Goal: Use online tool/utility: Utilize a website feature to perform a specific function

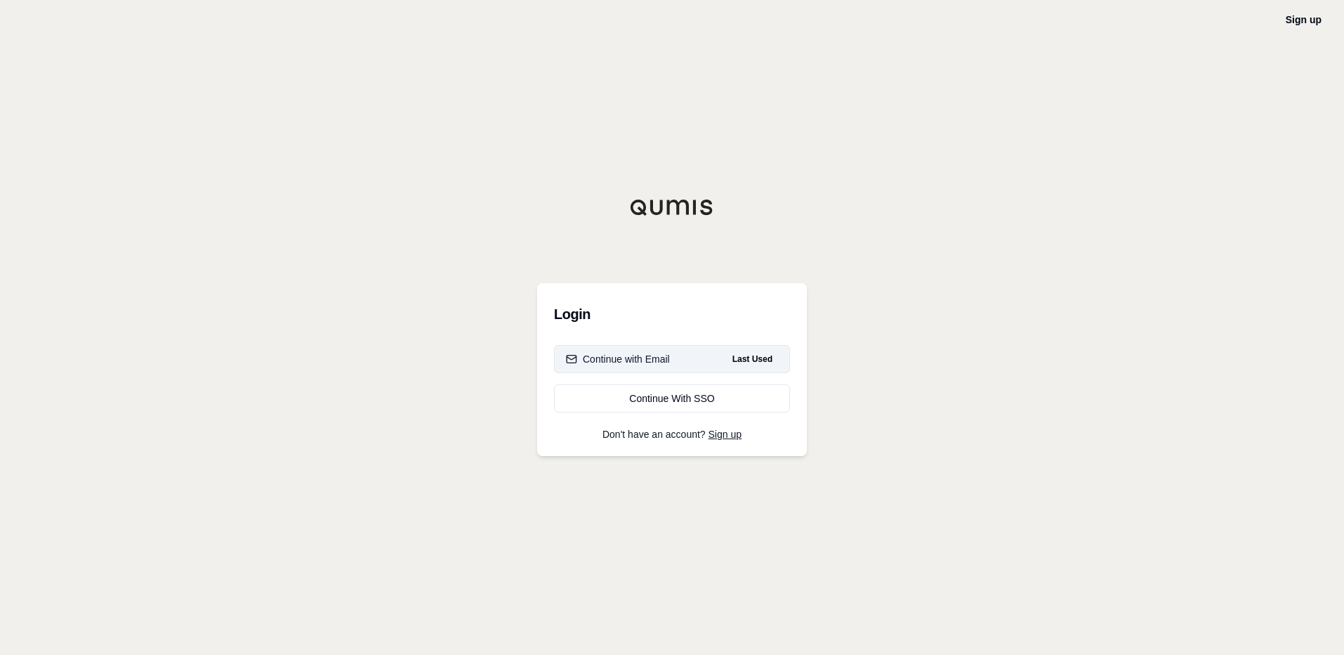
click at [650, 361] on div "Continue with Email" at bounding box center [618, 359] width 104 height 14
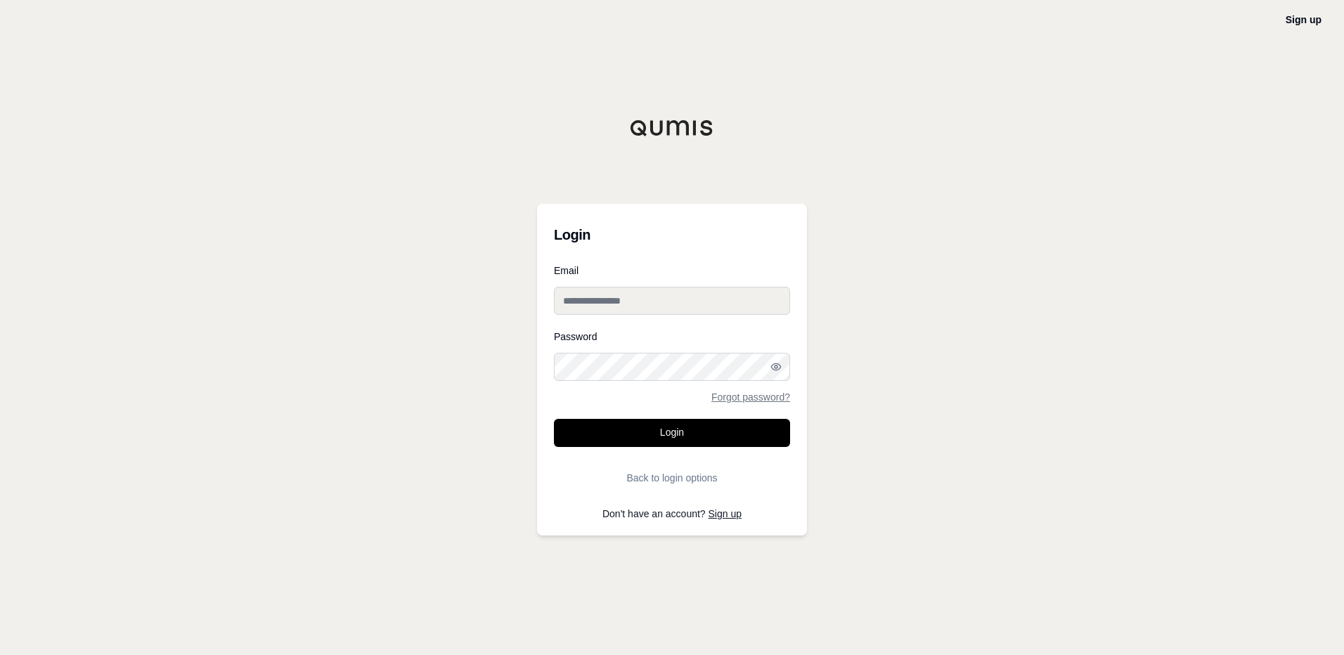
type input "**********"
click at [604, 301] on input "**********" at bounding box center [672, 301] width 236 height 28
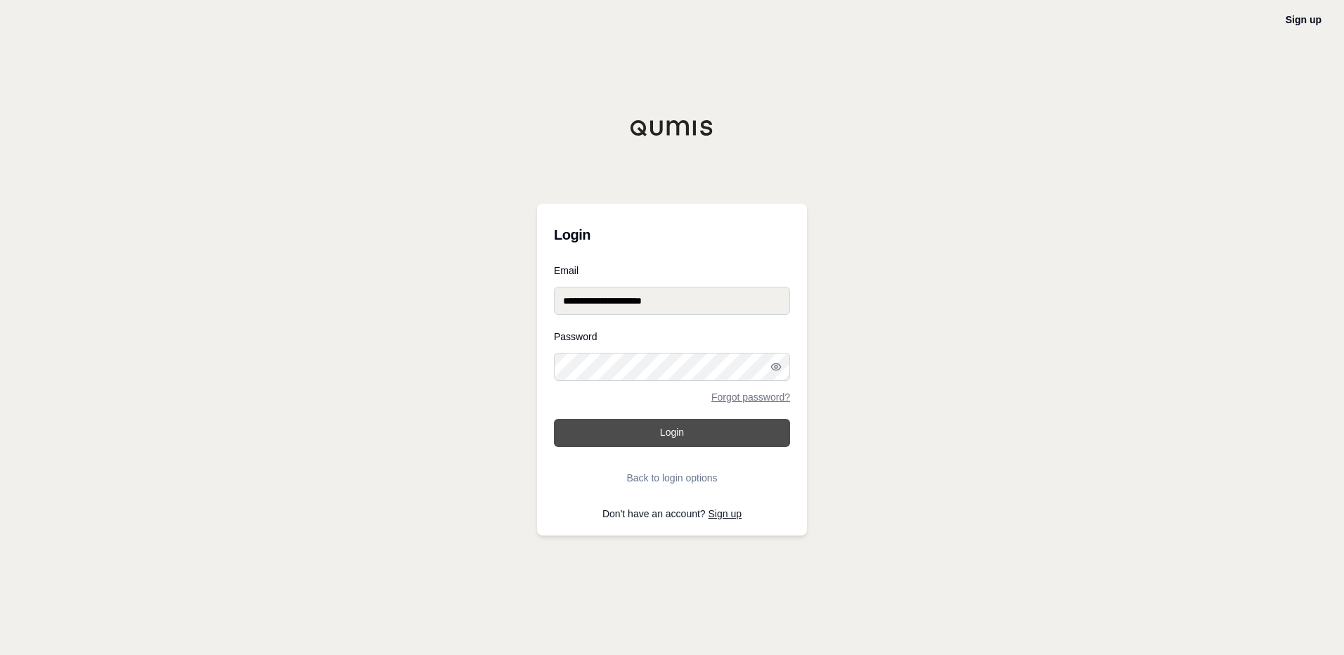
click at [573, 435] on button "Login" at bounding box center [672, 433] width 236 height 28
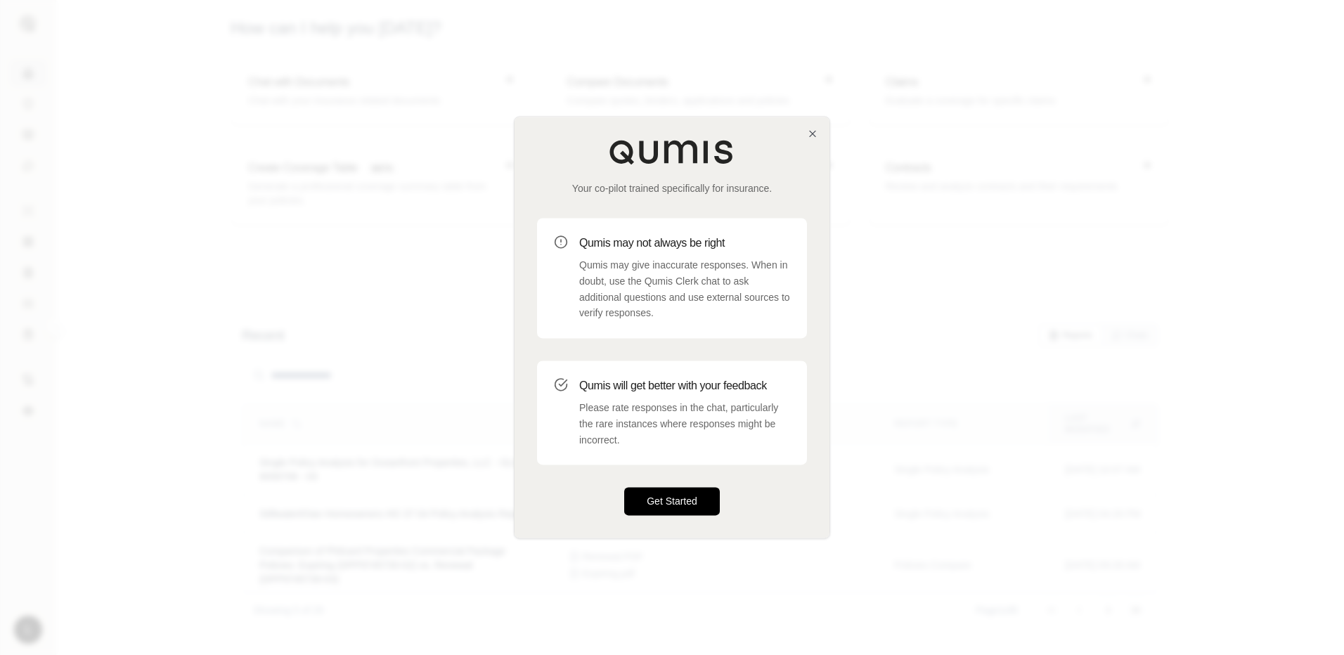
click at [695, 510] on button "Get Started" at bounding box center [672, 502] width 96 height 28
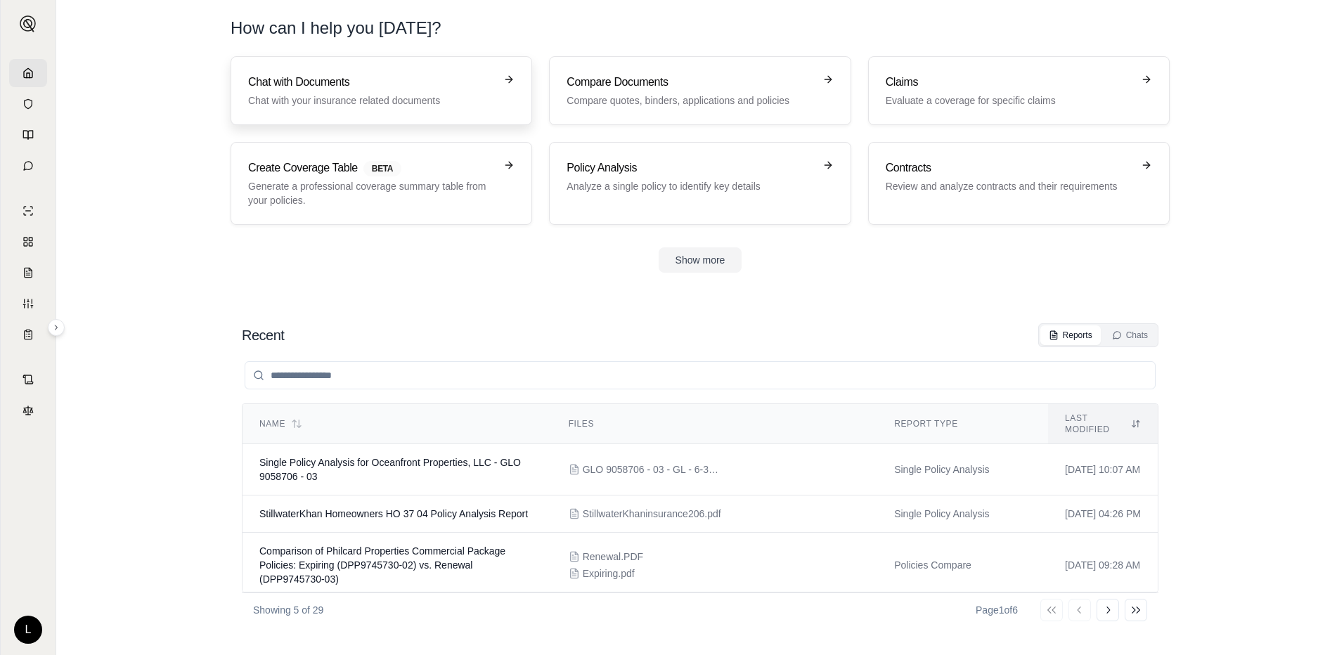
click at [353, 93] on div "Chat with Documents Chat with your insurance related documents" at bounding box center [371, 91] width 247 height 34
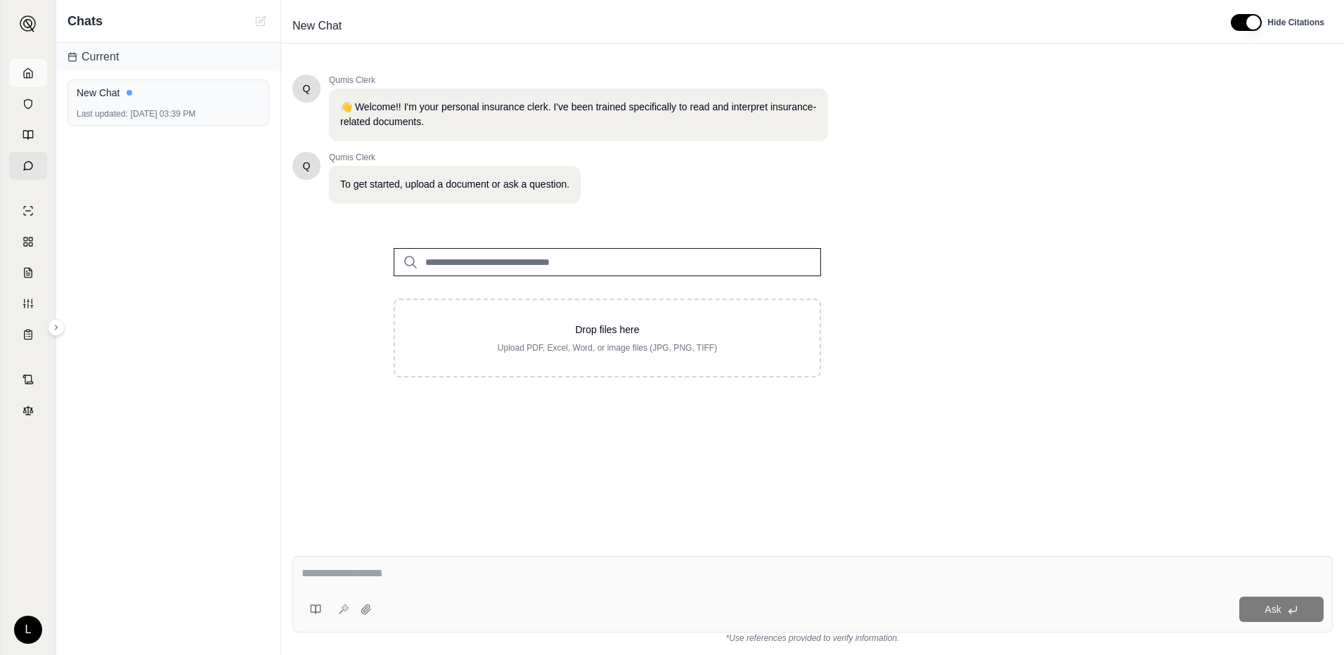
click at [27, 75] on icon at bounding box center [27, 72] width 11 height 11
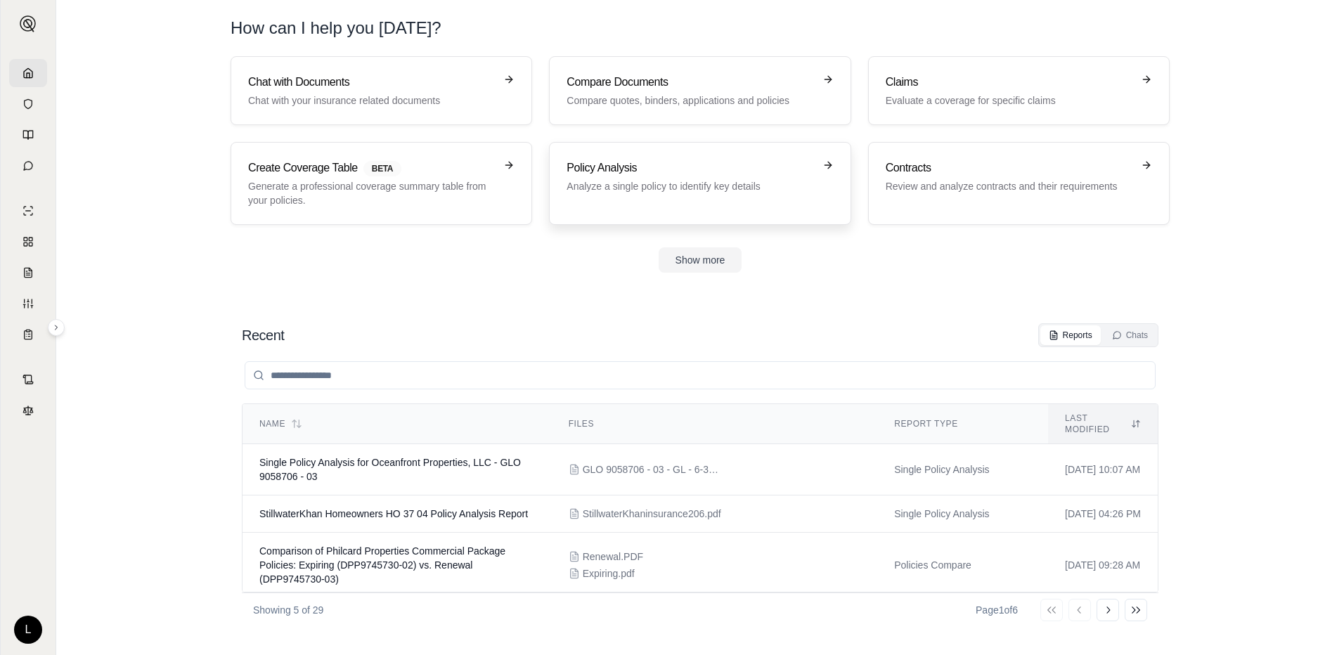
click at [663, 176] on div "Policy Analysis Analyze a single policy to identify key details" at bounding box center [690, 177] width 247 height 34
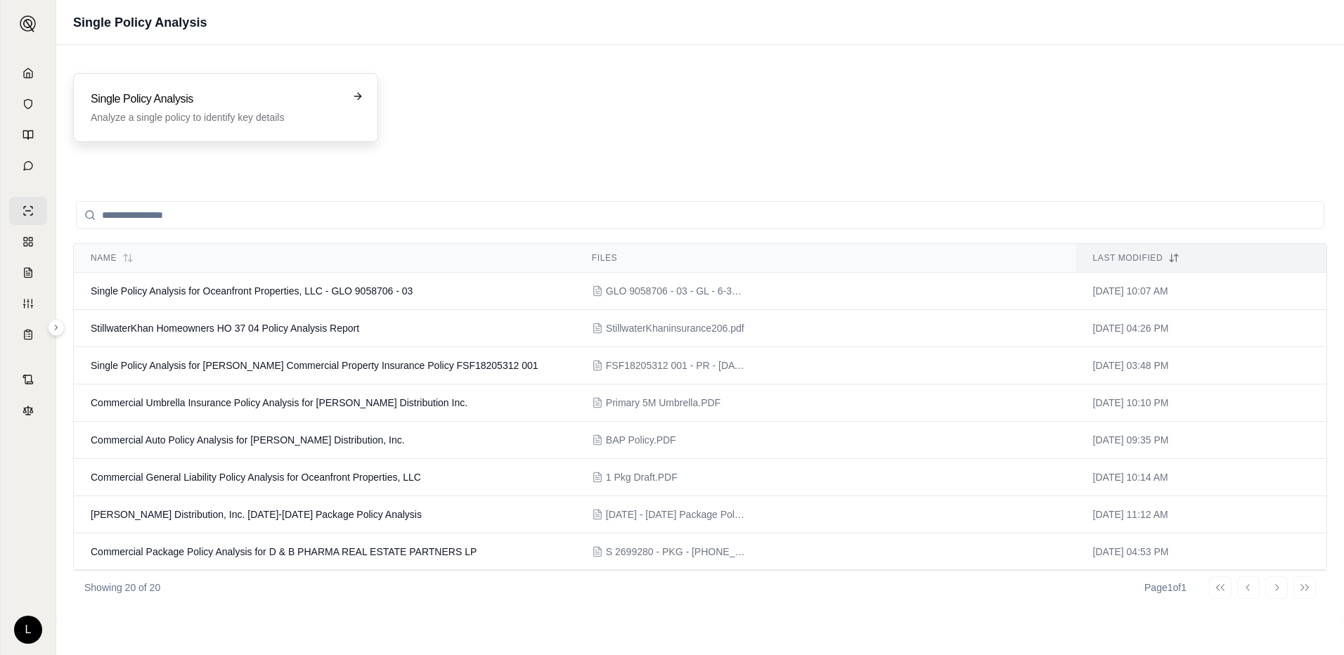
click at [136, 93] on h3 "Single Policy Analysis" at bounding box center [216, 99] width 250 height 17
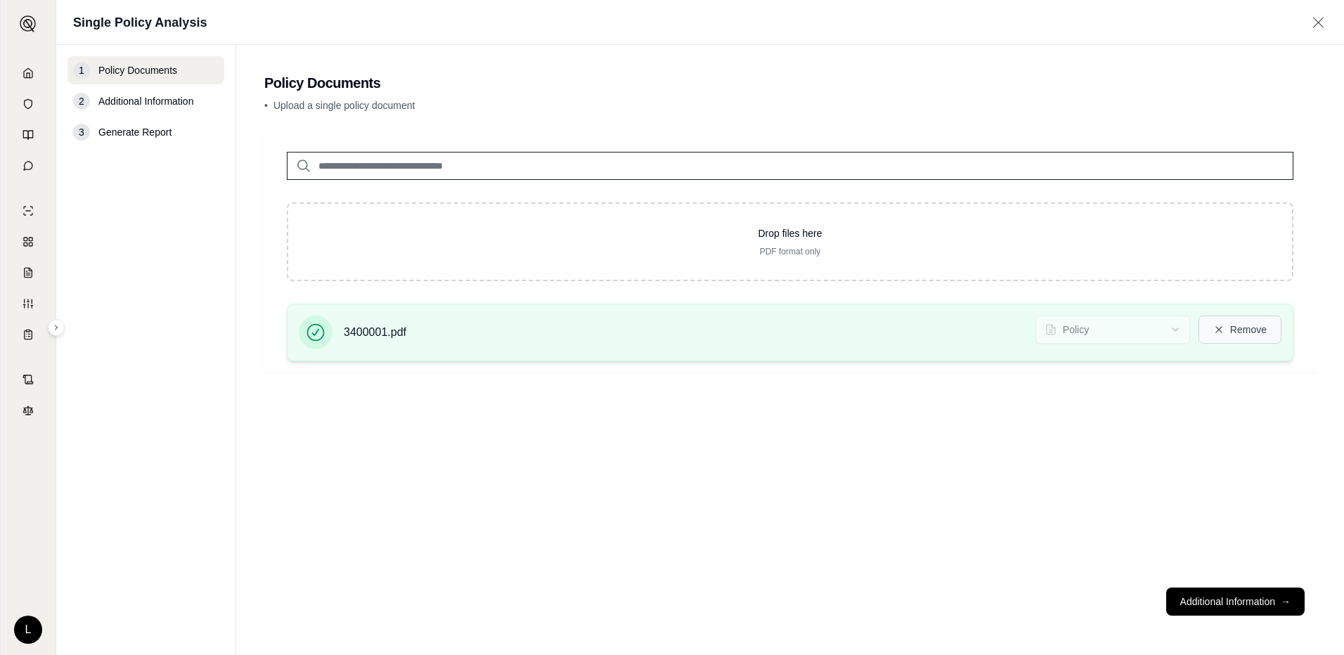
click at [1219, 328] on icon at bounding box center [1218, 329] width 11 height 11
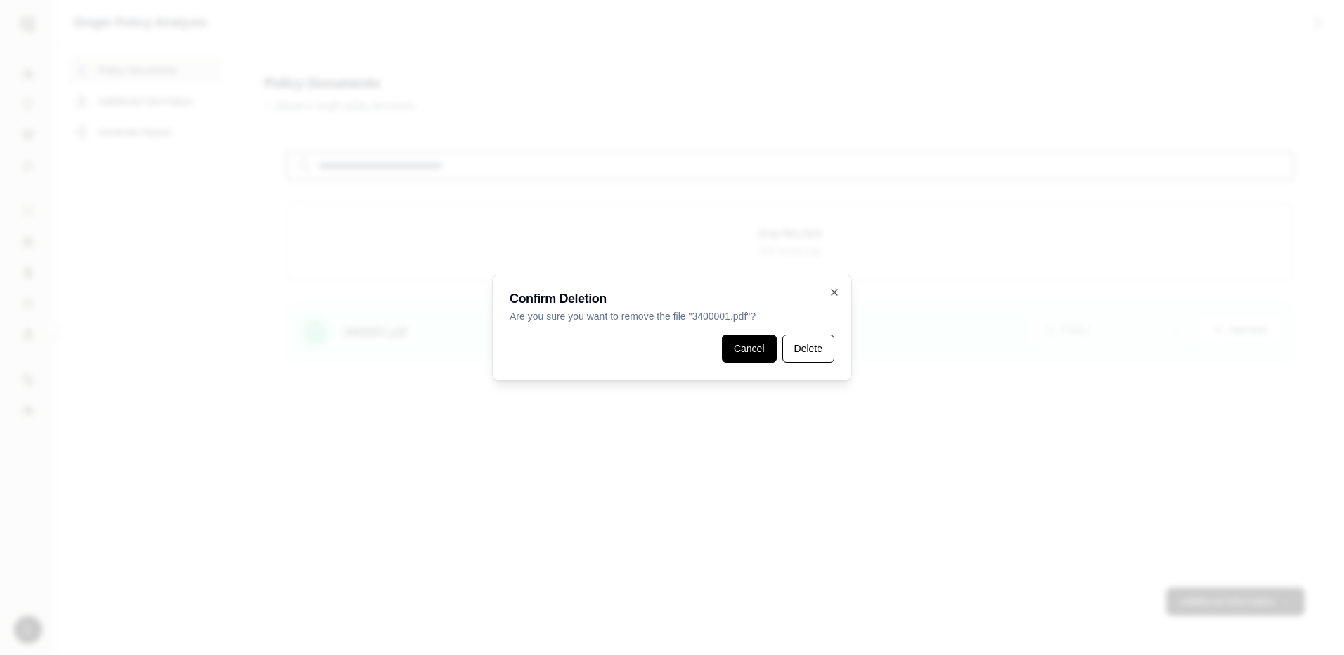
click at [776, 344] on button "Cancel" at bounding box center [749, 349] width 55 height 28
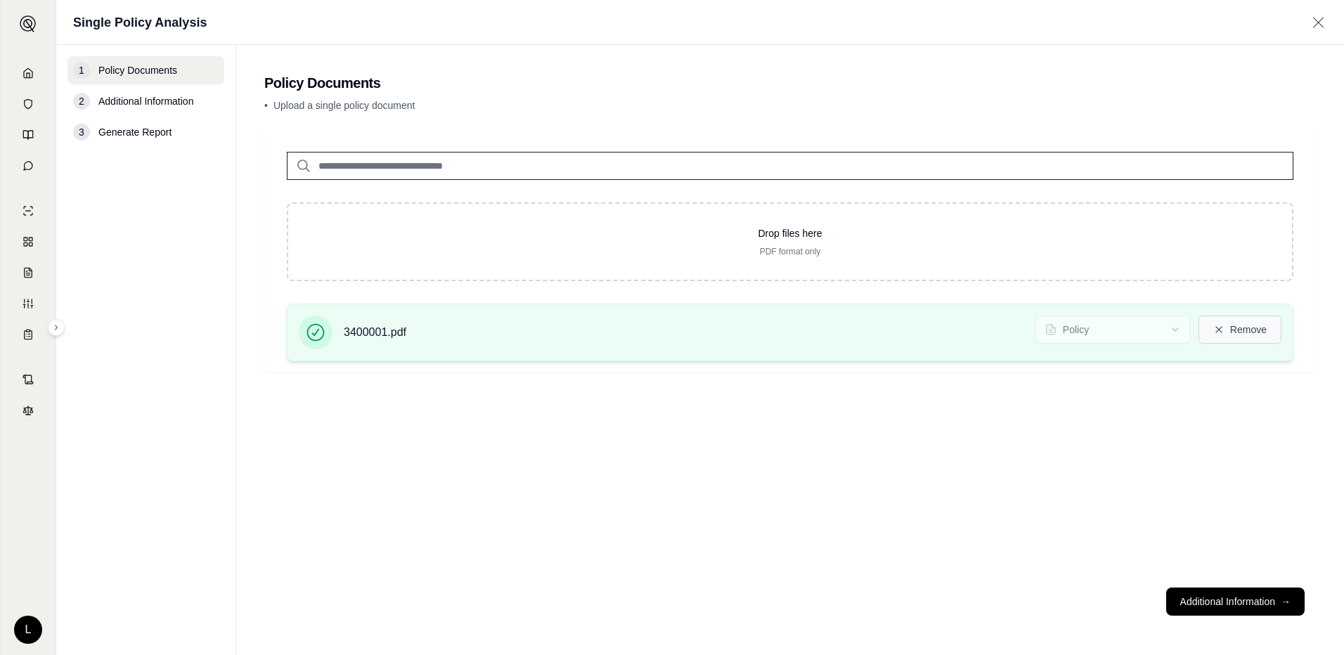
click at [1234, 328] on button "Remove" at bounding box center [1240, 330] width 83 height 28
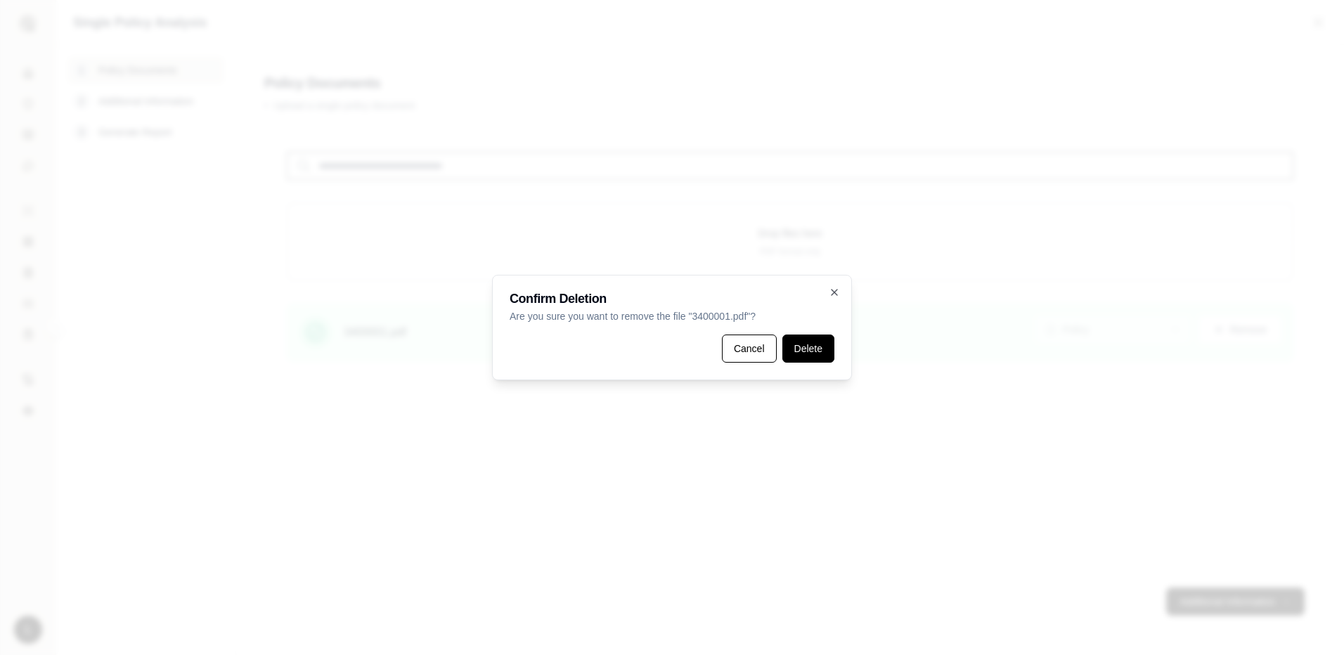
click at [807, 347] on button "Delete" at bounding box center [808, 349] width 52 height 28
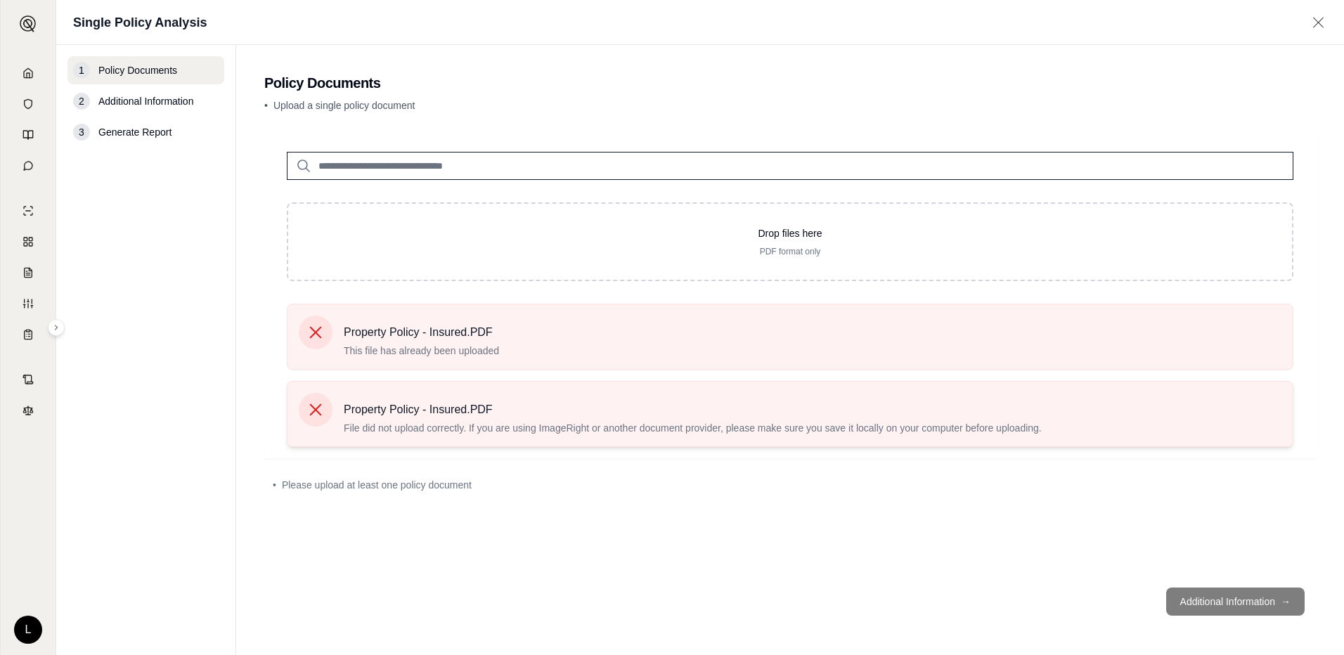
click at [304, 412] on div at bounding box center [316, 410] width 34 height 34
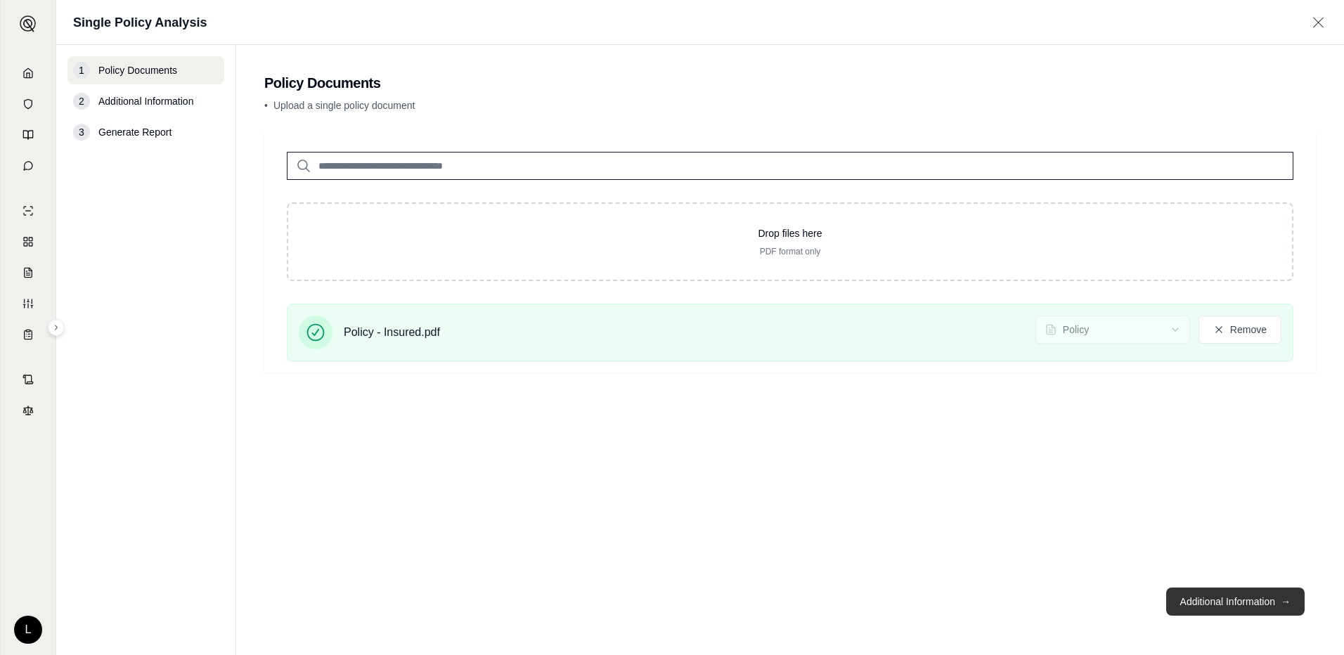
click at [1213, 597] on button "Additional Information →" at bounding box center [1235, 602] width 138 height 28
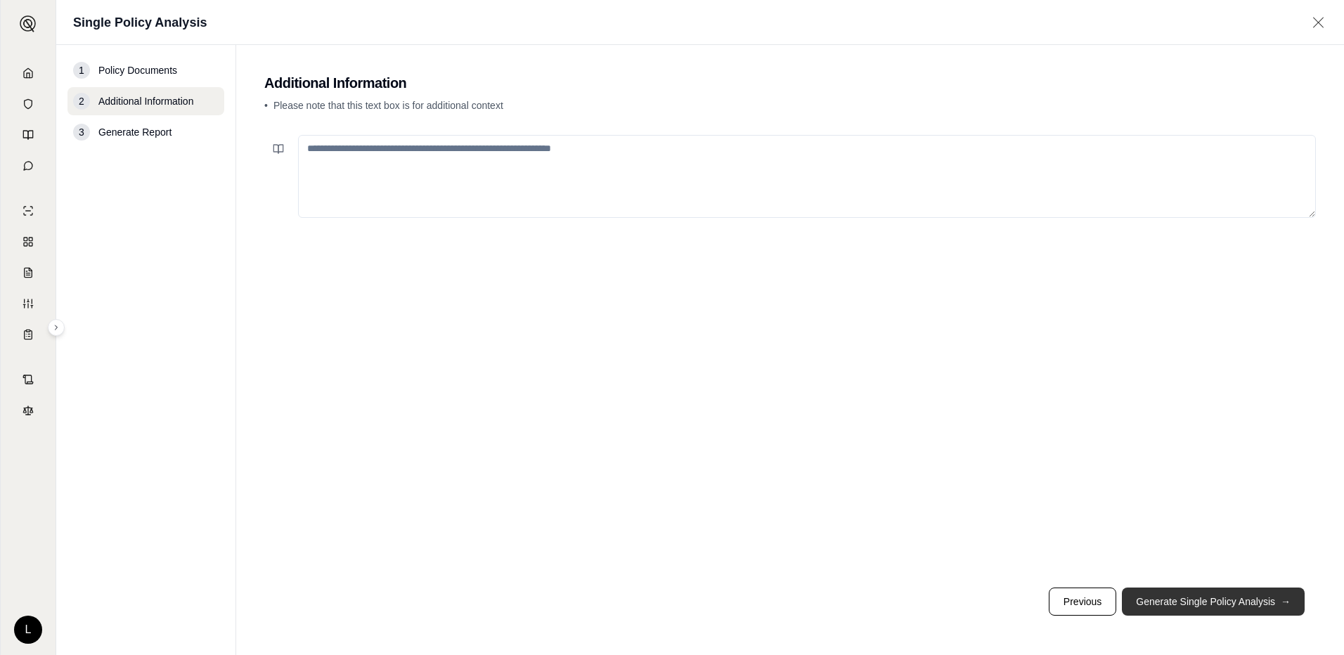
click at [1243, 607] on button "Generate Single Policy Analysis →" at bounding box center [1213, 602] width 183 height 28
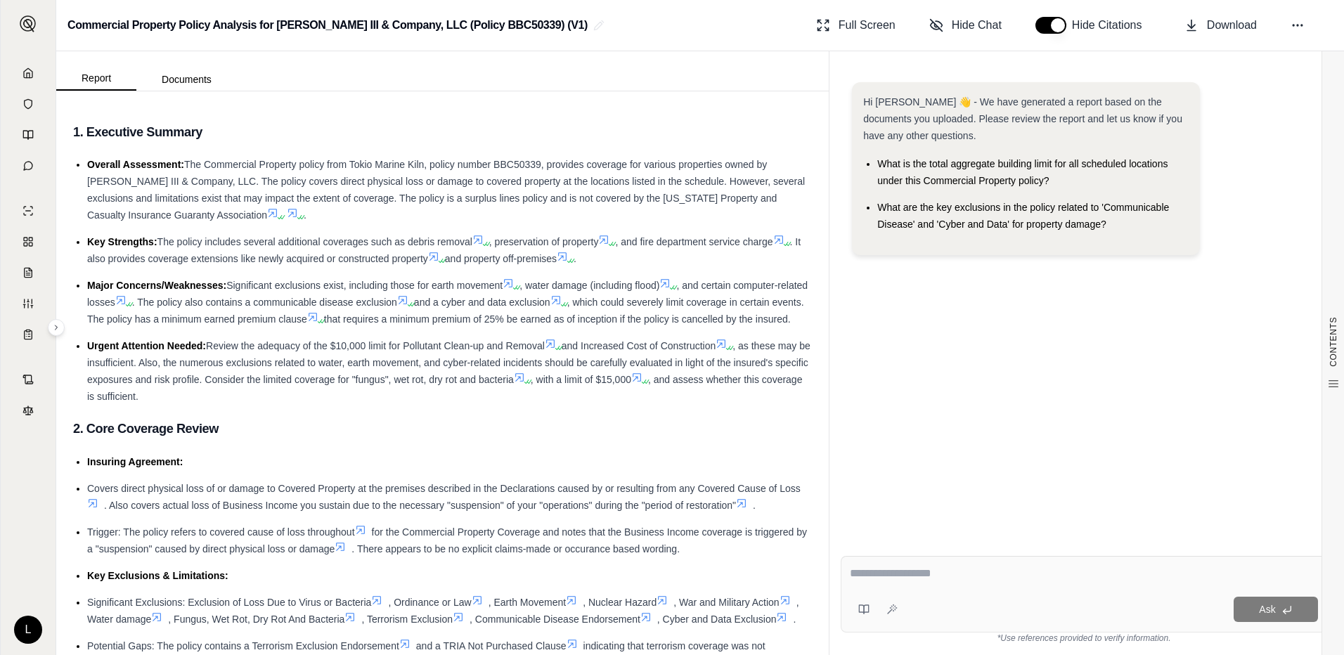
click at [1007, 571] on textarea at bounding box center [1084, 573] width 468 height 17
type textarea "**********"
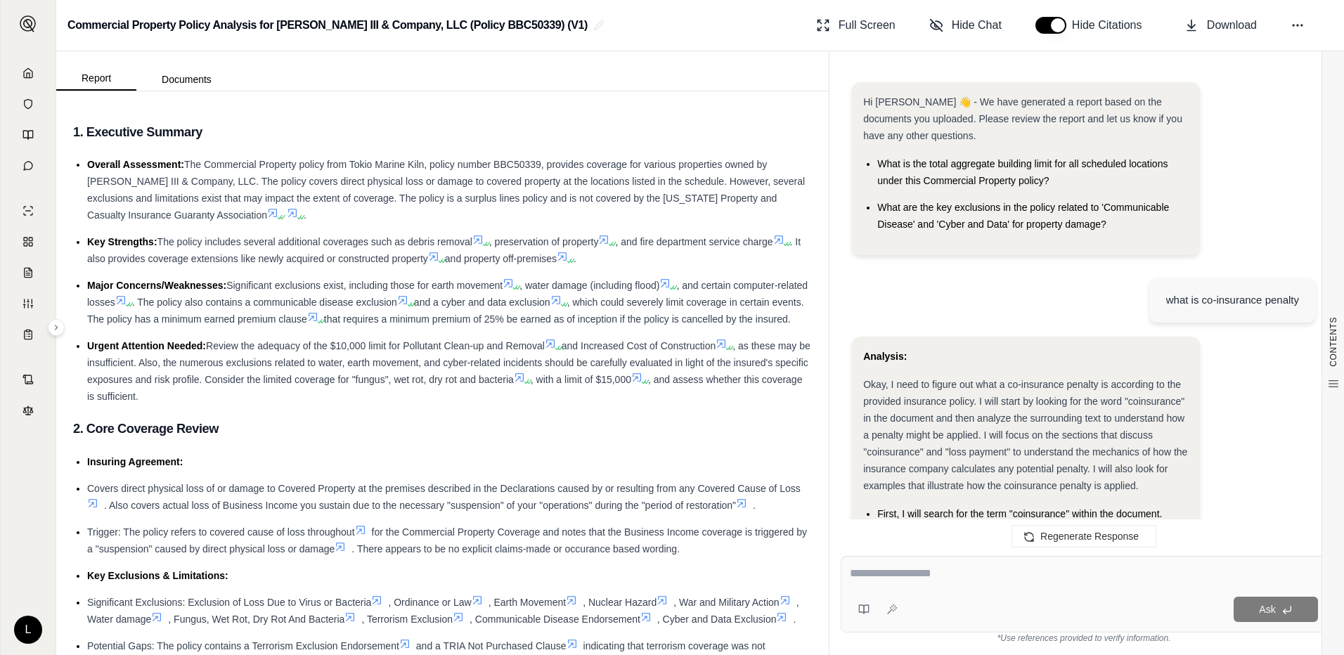
scroll to position [2502, 0]
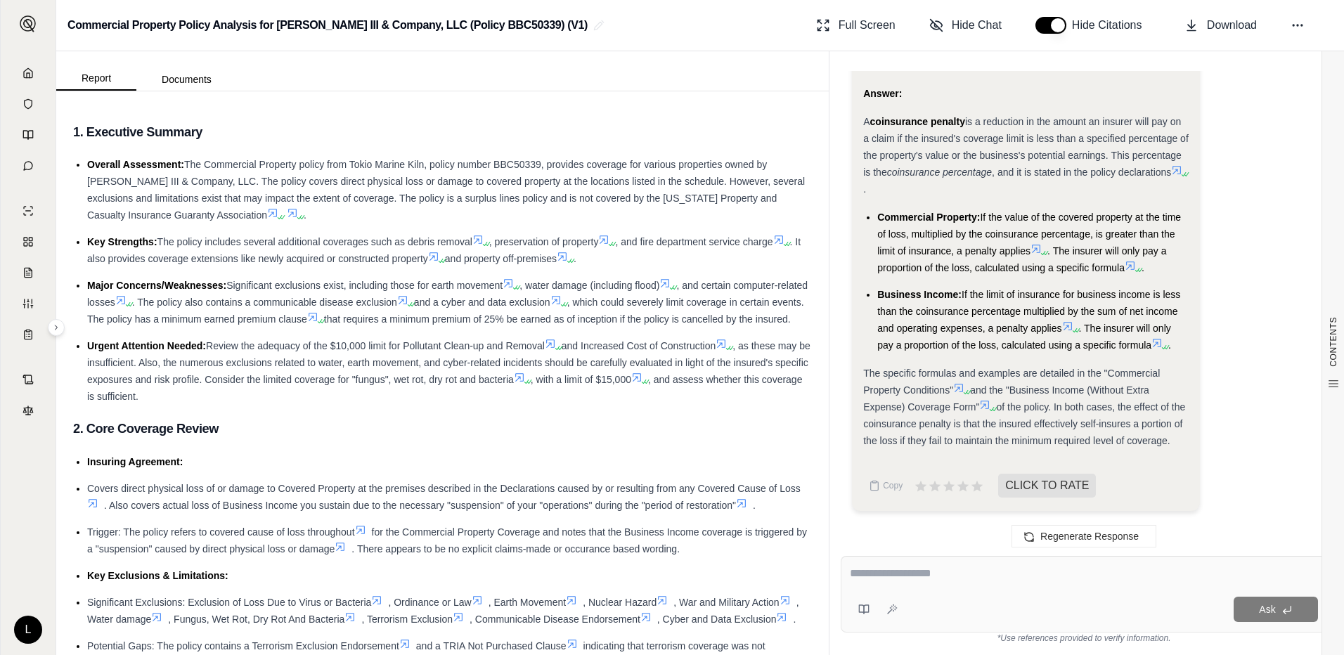
click at [1037, 251] on icon at bounding box center [1036, 249] width 8 height 8
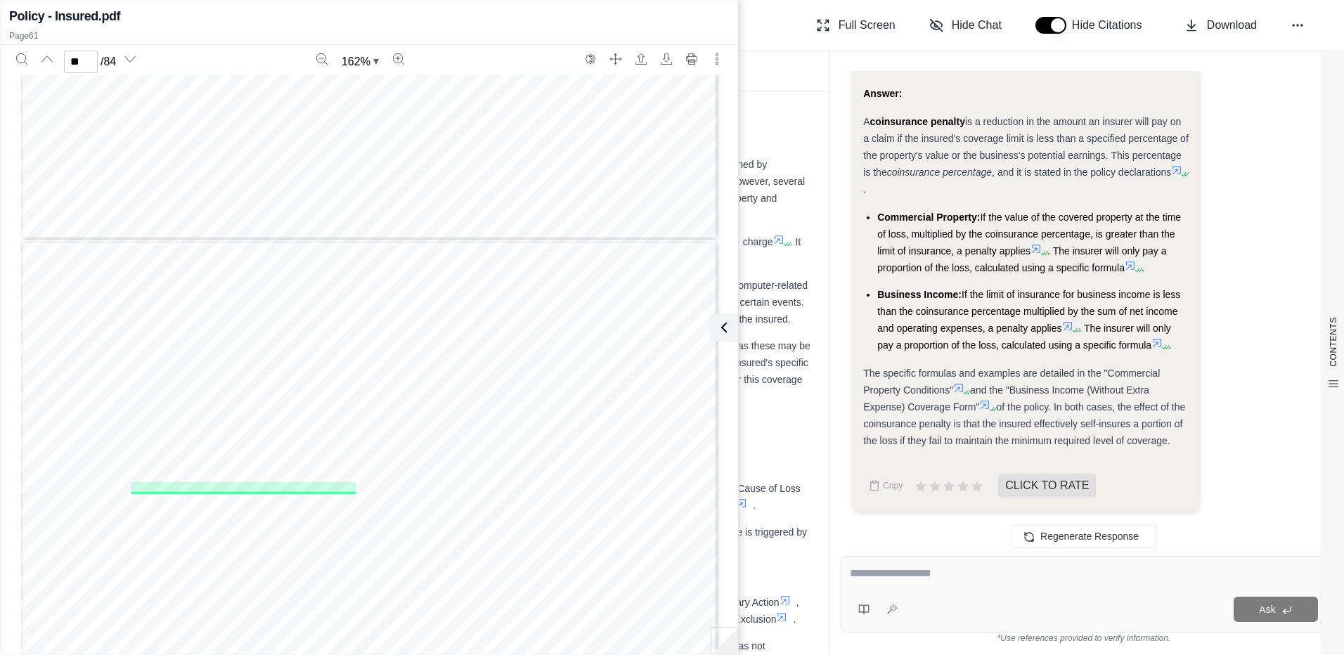
scroll to position [54970, 0]
click at [1040, 247] on icon at bounding box center [1036, 249] width 8 height 8
click at [1132, 261] on icon at bounding box center [1130, 265] width 11 height 11
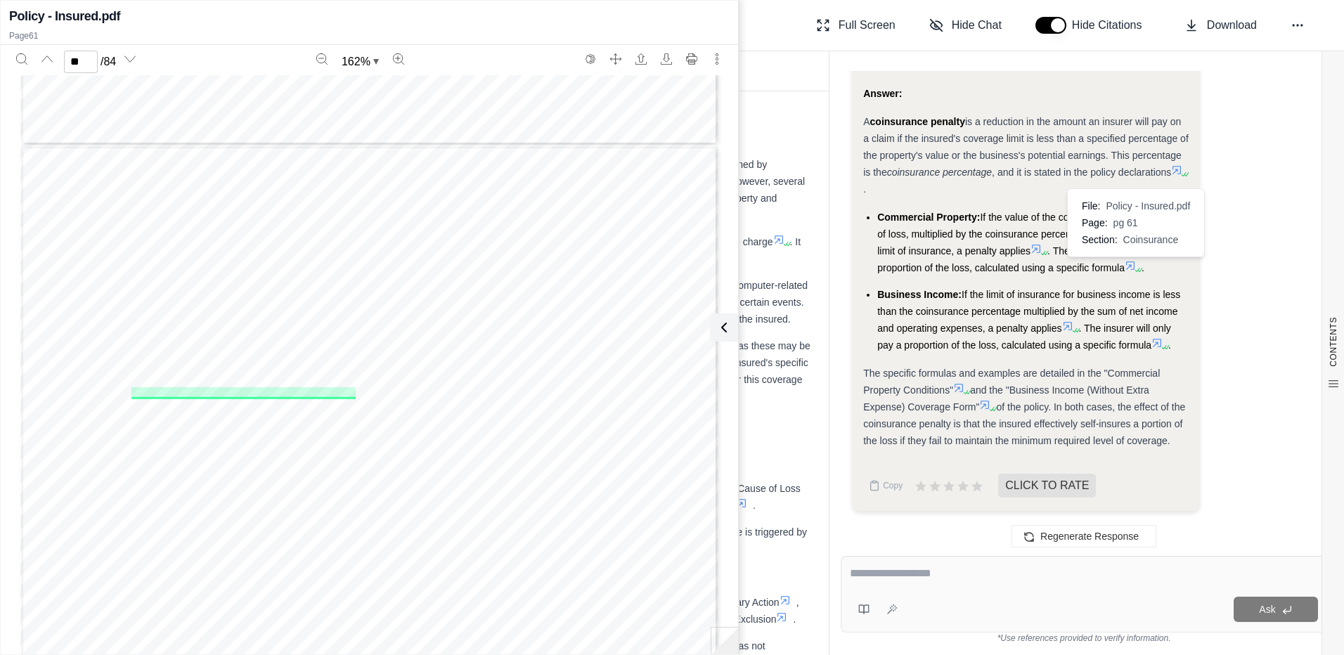
click at [1133, 266] on icon at bounding box center [1130, 266] width 8 height 8
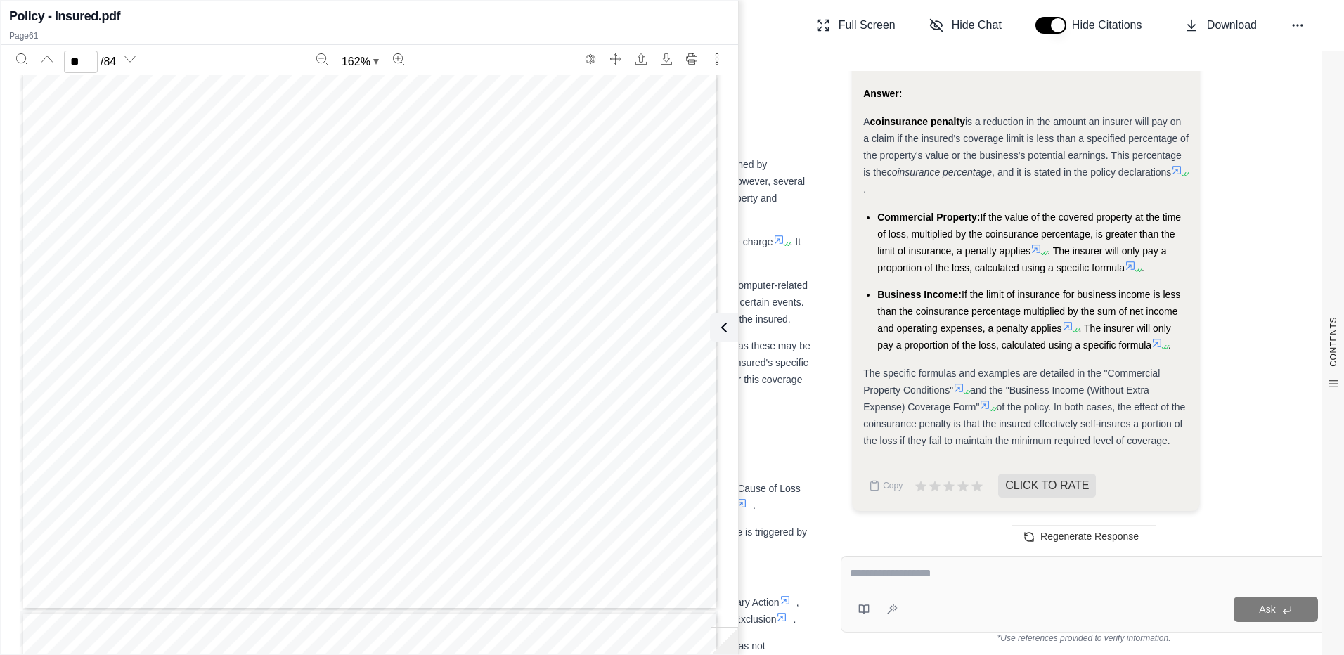
scroll to position [55532, 0]
click at [1131, 262] on icon at bounding box center [1130, 266] width 8 height 8
type input "**"
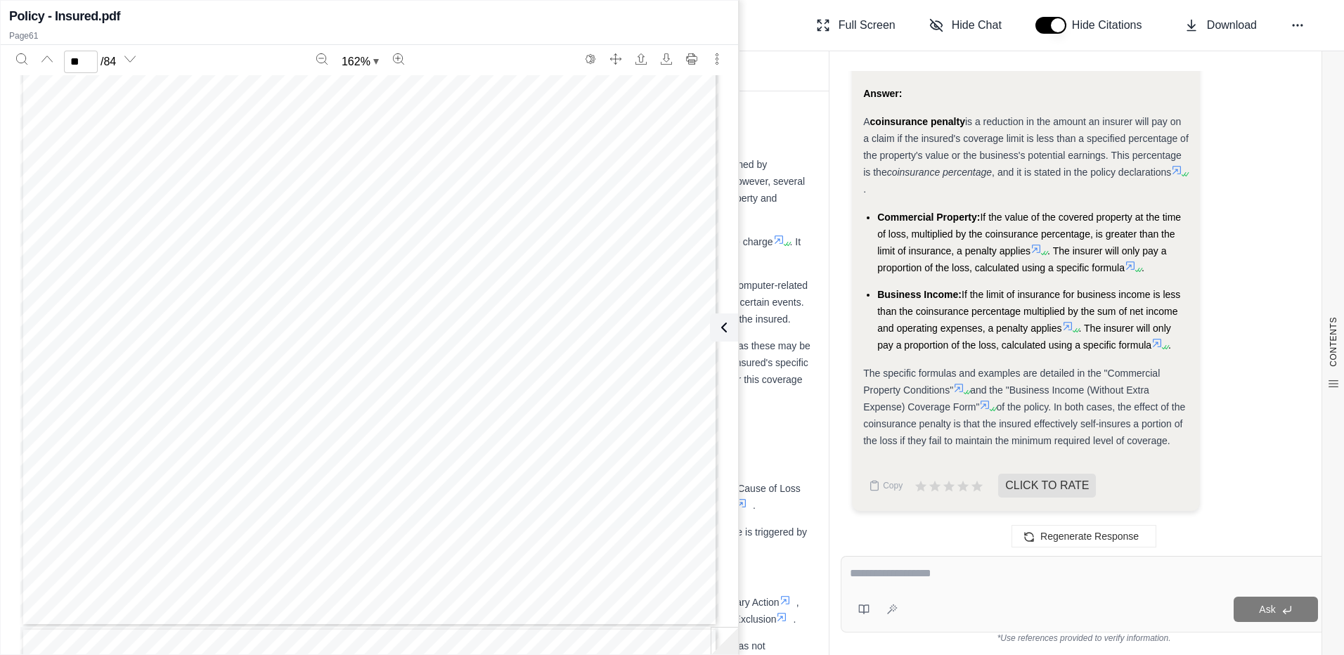
click at [1038, 248] on icon at bounding box center [1036, 249] width 8 height 8
click at [1135, 271] on icon at bounding box center [1137, 270] width 8 height 8
click at [1135, 266] on icon at bounding box center [1137, 270] width 8 height 8
click at [721, 326] on icon at bounding box center [721, 327] width 4 height 8
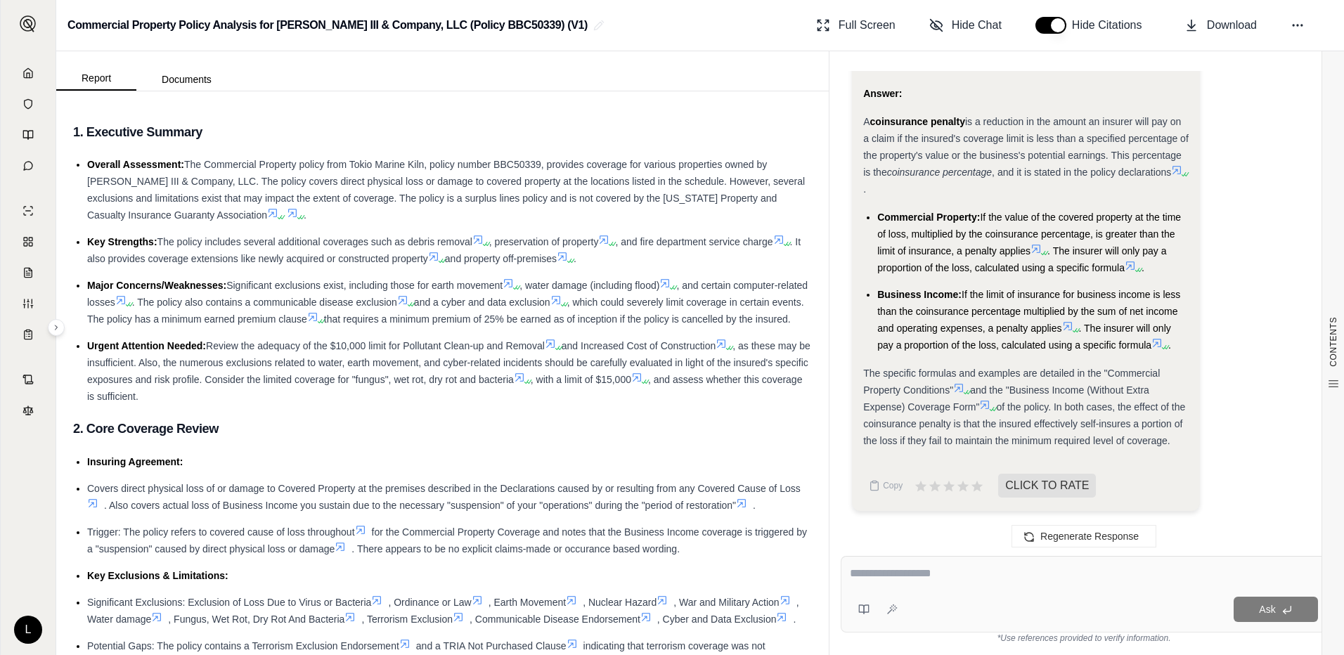
click at [1130, 266] on icon at bounding box center [1130, 265] width 11 height 11
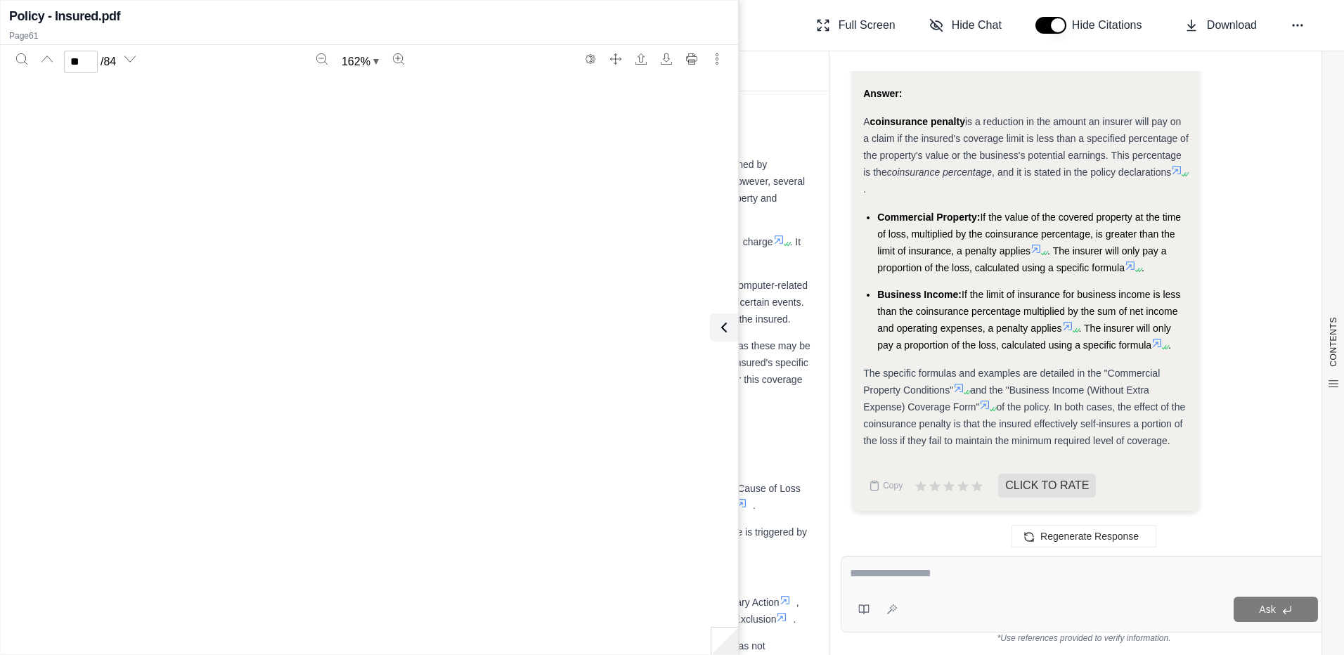
type input "**"
click at [731, 333] on button at bounding box center [721, 328] width 28 height 28
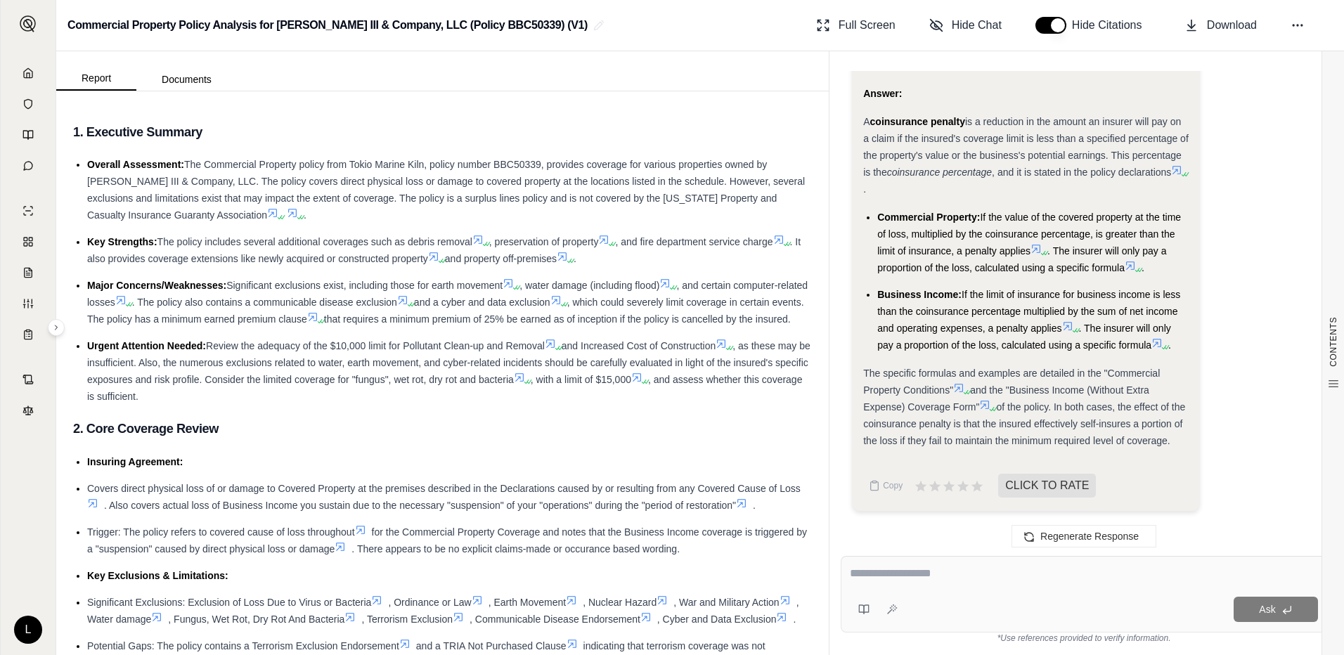
click at [1038, 251] on icon at bounding box center [1036, 248] width 11 height 11
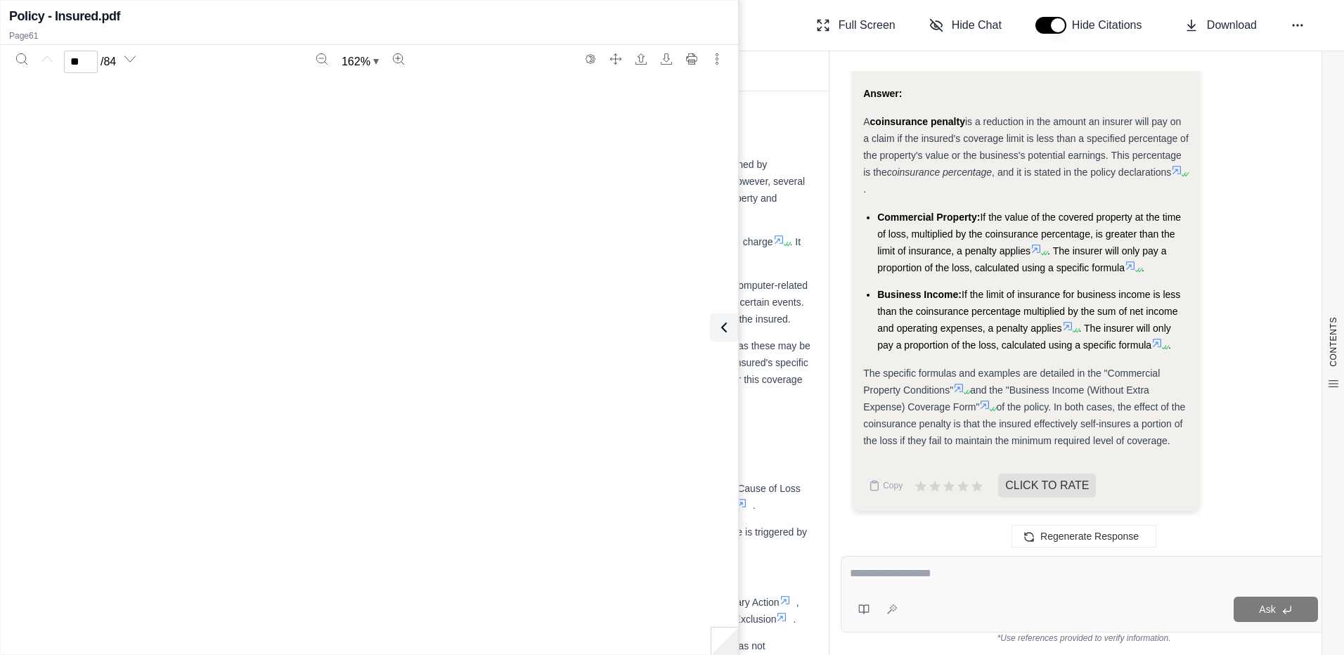
type input "**"
click at [726, 332] on icon at bounding box center [721, 327] width 17 height 17
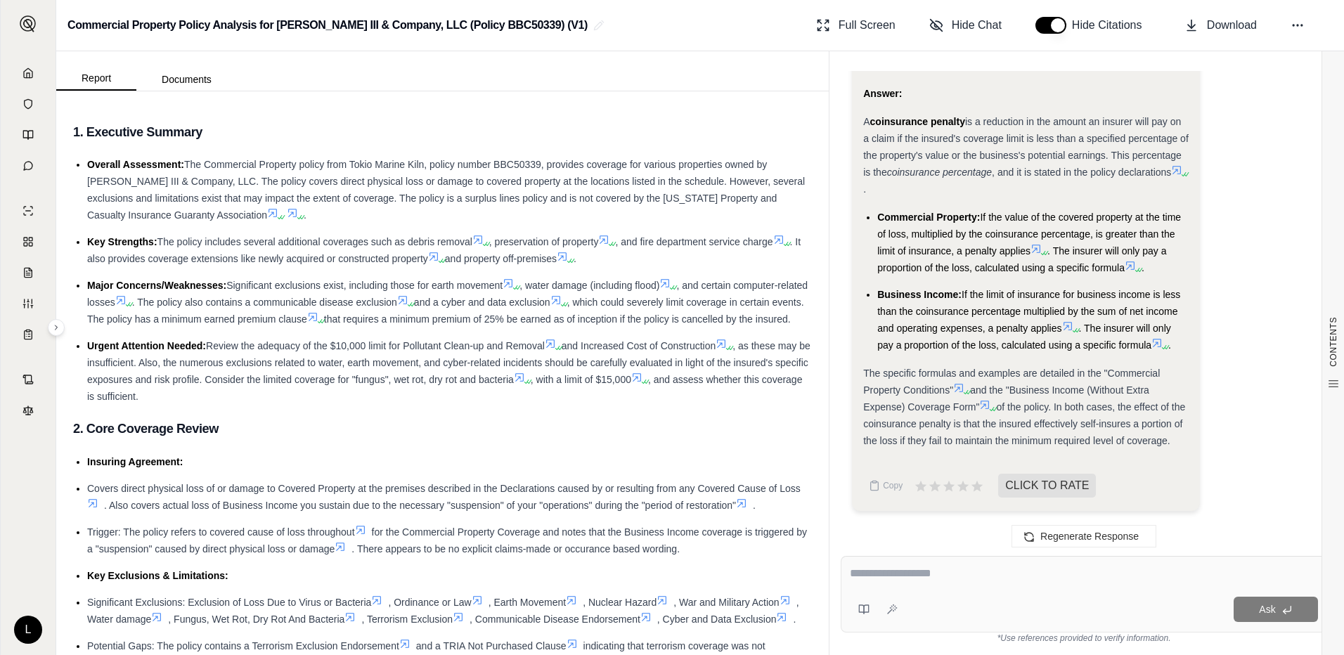
click at [1133, 266] on icon at bounding box center [1130, 265] width 11 height 11
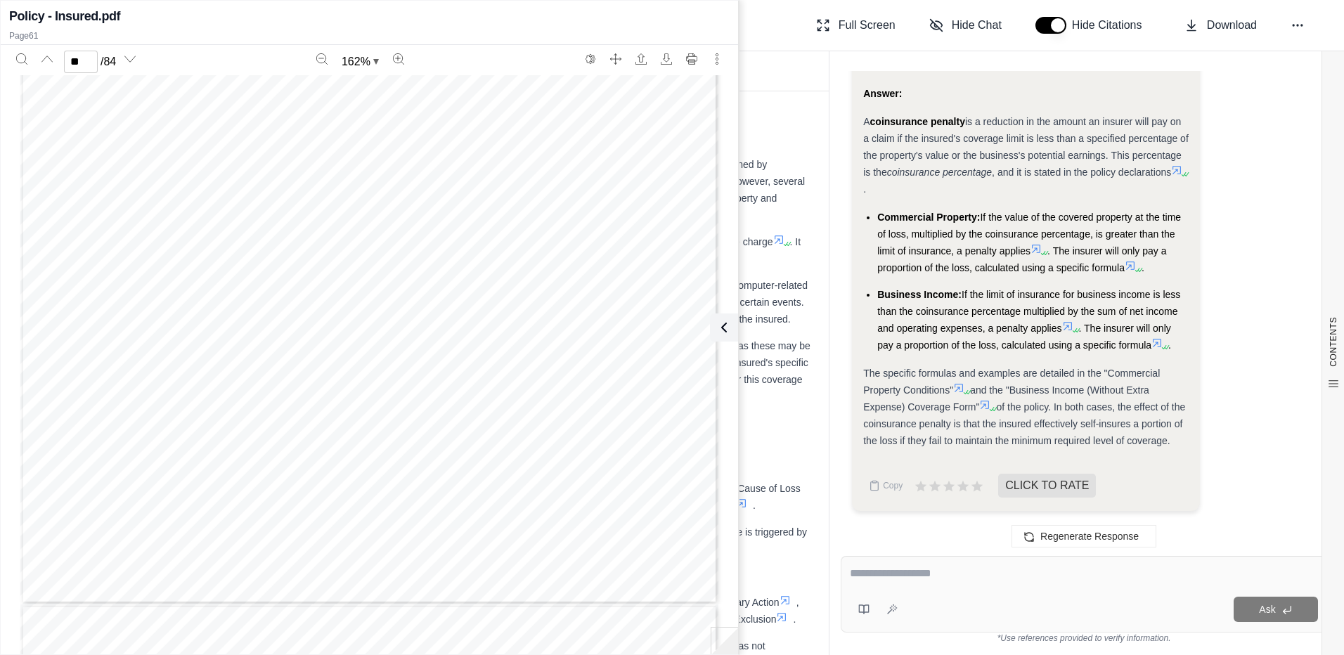
type input "**"
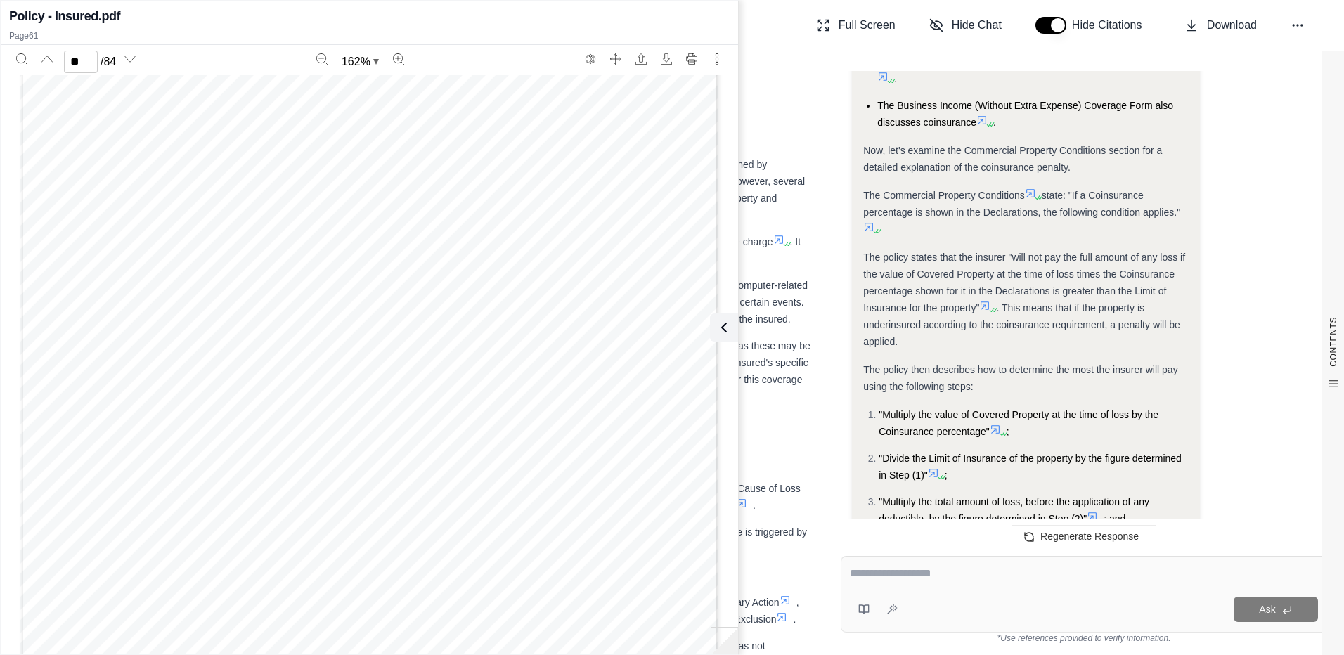
scroll to position [56024, 0]
